Goal: Check status: Check status

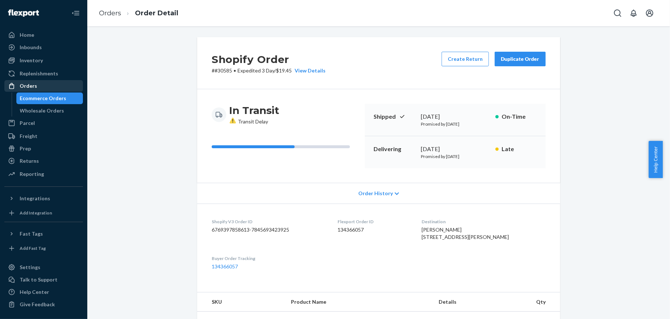
click at [68, 84] on div "Orders" at bounding box center [43, 86] width 77 height 10
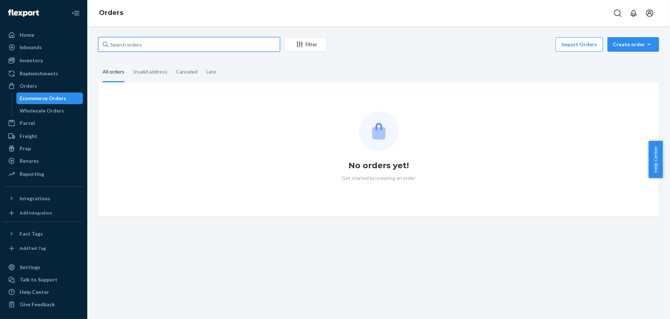
click at [189, 44] on input "text" at bounding box center [189, 44] width 182 height 15
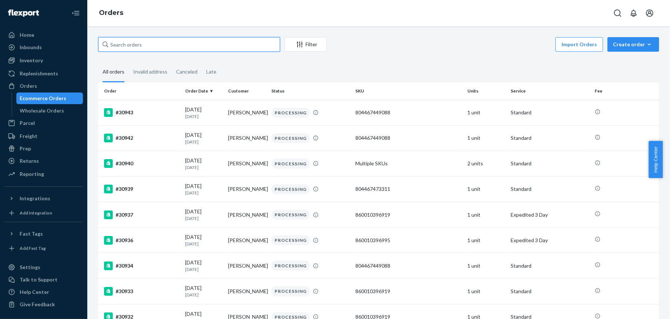
paste input "29763"
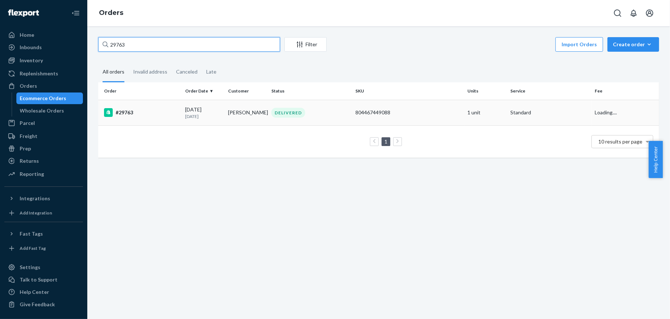
type input "29763"
click at [175, 114] on div "#29763" at bounding box center [141, 112] width 75 height 9
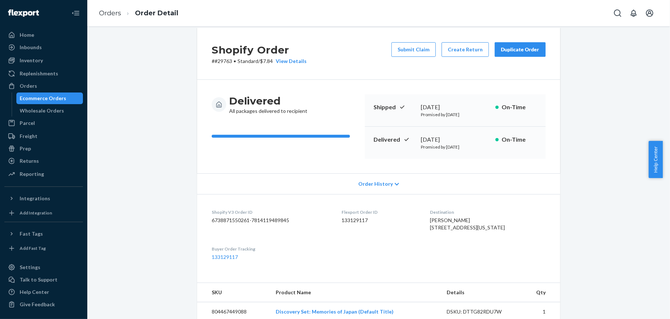
scroll to position [5, 0]
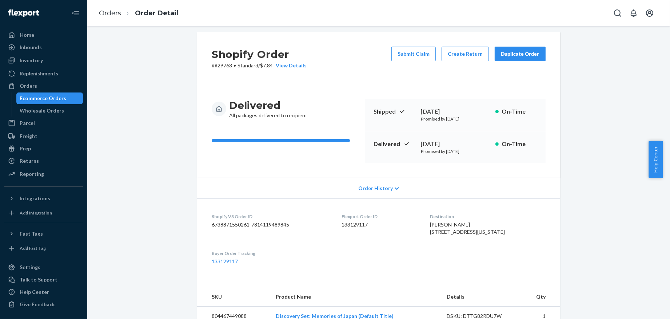
click at [655, 163] on span "Help Center" at bounding box center [656, 159] width 14 height 37
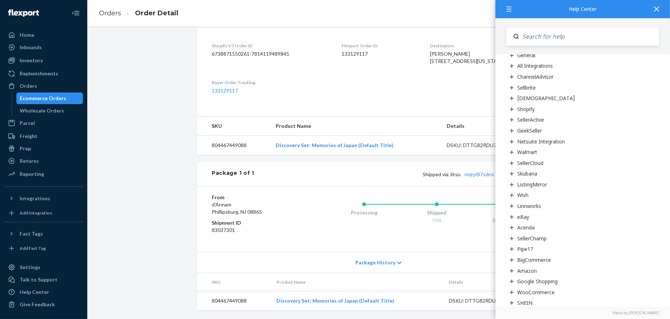
scroll to position [0, 0]
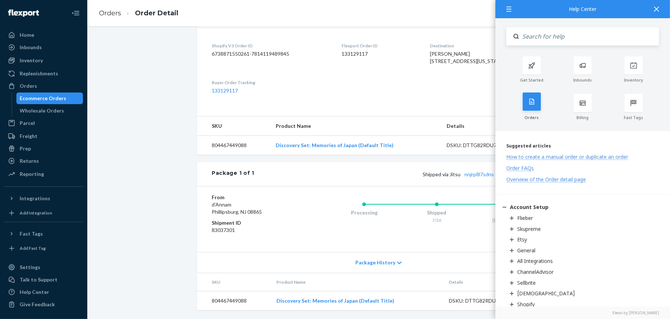
click at [534, 105] on div at bounding box center [532, 101] width 18 height 18
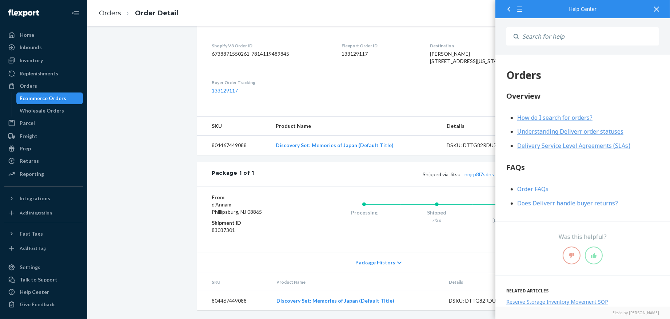
click at [507, 11] on icon at bounding box center [508, 9] width 5 height 5
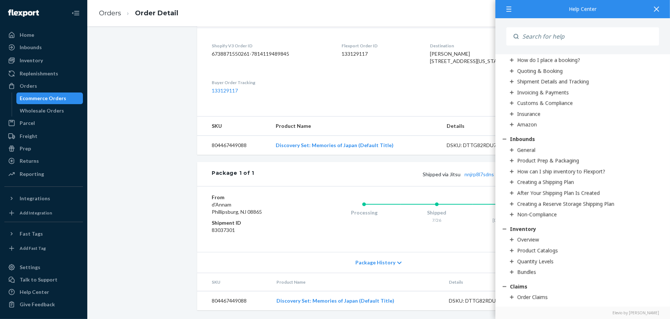
scroll to position [633, 0]
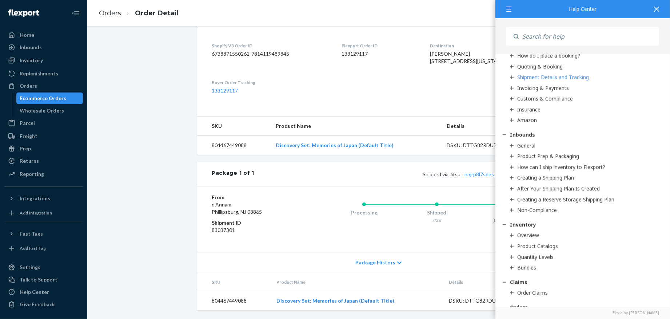
click at [578, 79] on div "Shipment Details and Tracking" at bounding box center [553, 76] width 72 height 7
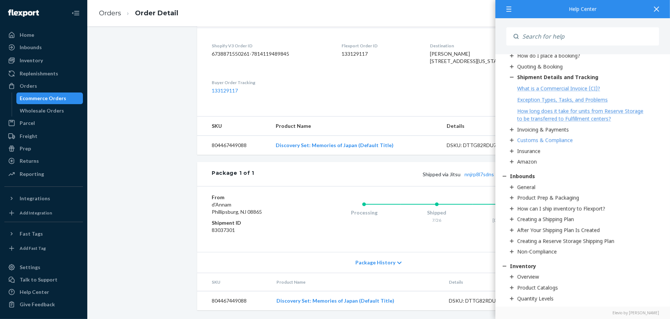
click at [562, 141] on div "Customs & Compliance" at bounding box center [545, 139] width 56 height 7
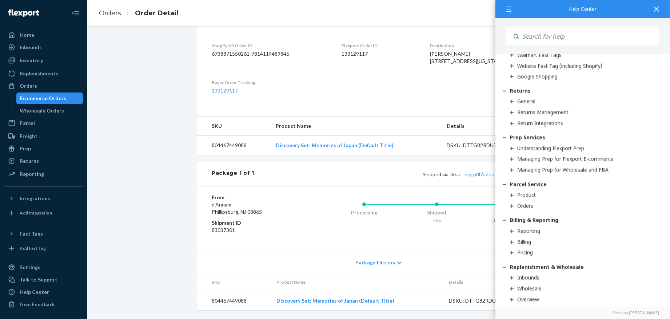
scroll to position [1418, 0]
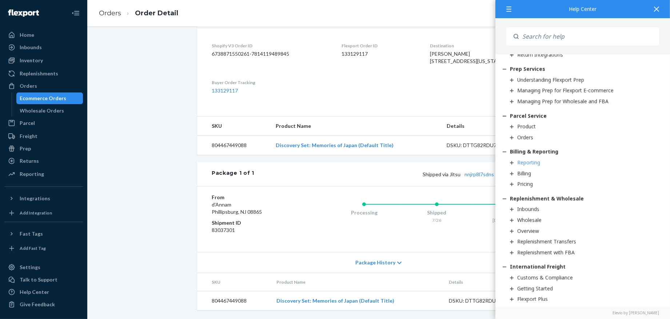
click at [540, 163] on div "Reporting" at bounding box center [528, 162] width 23 height 7
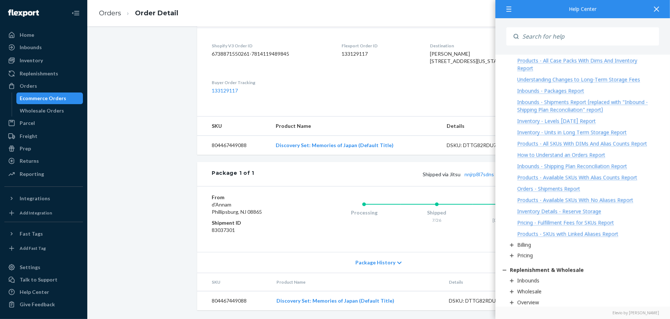
scroll to position [1776, 0]
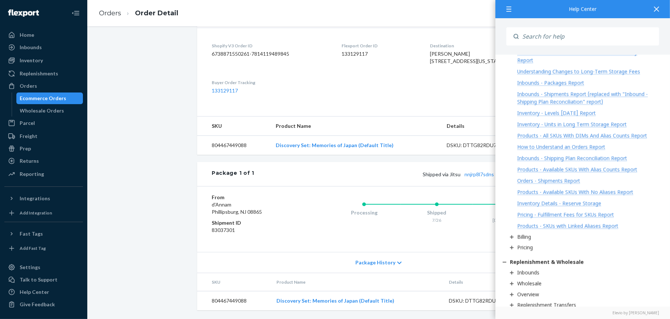
click at [550, 184] on div "Orders - Shipments Report" at bounding box center [548, 180] width 63 height 7
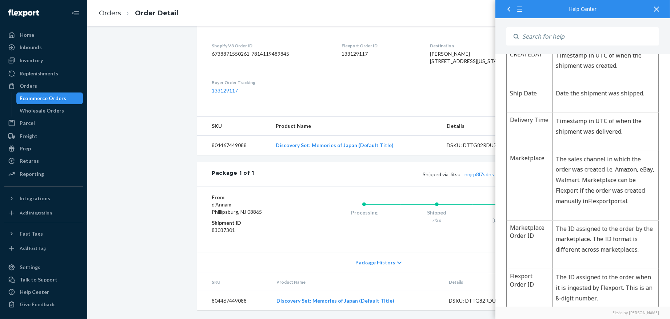
scroll to position [19, 0]
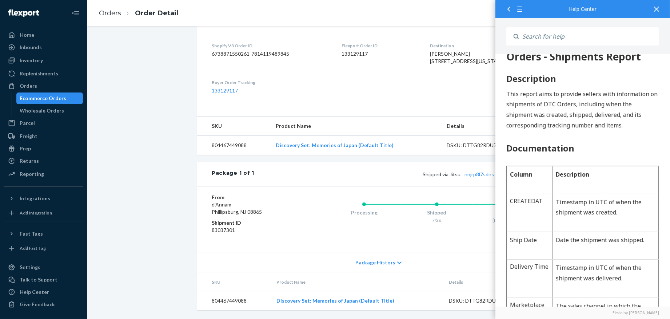
click at [387, 139] on td "Discovery Set: Memories of Japan (Default Title)" at bounding box center [355, 145] width 171 height 19
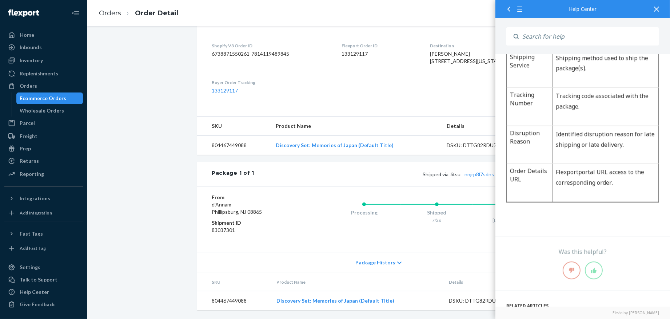
scroll to position [857, 0]
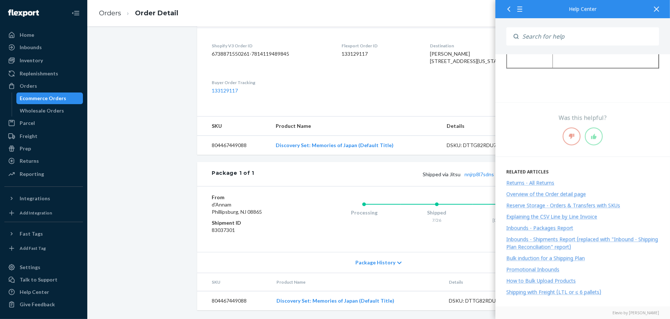
click at [657, 5] on div at bounding box center [657, 9] width 16 height 18
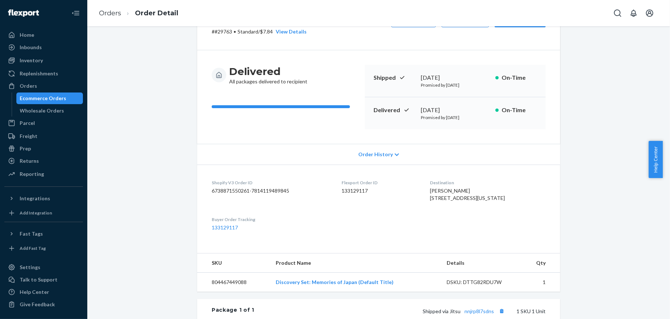
scroll to position [0, 0]
